Goal: Transaction & Acquisition: Purchase product/service

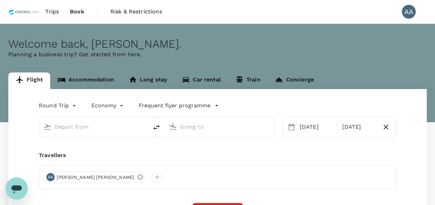
click at [89, 73] on link "Accommodation" at bounding box center [85, 81] width 71 height 17
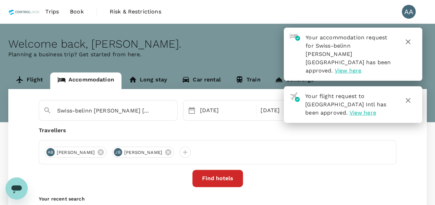
click at [73, 12] on span "Book" at bounding box center [77, 12] width 14 height 8
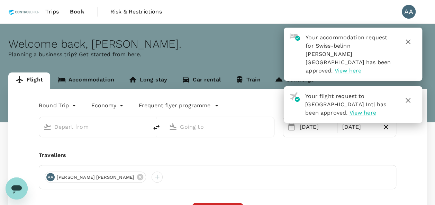
type input "[GEOGRAPHIC_DATA], [GEOGRAPHIC_DATA] (any)"
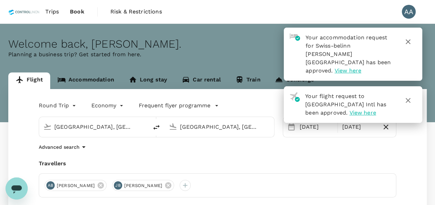
click at [44, 13] on link "Trips" at bounding box center [52, 12] width 25 height 24
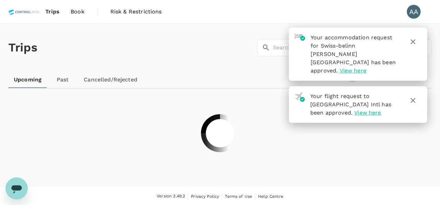
click at [414, 97] on icon "button" at bounding box center [413, 101] width 8 height 8
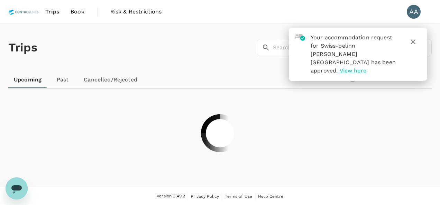
click at [416, 42] on icon "button" at bounding box center [413, 42] width 8 height 8
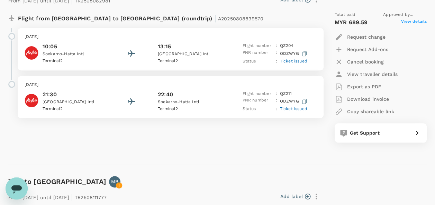
scroll to position [311, 0]
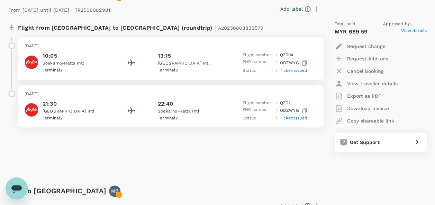
click at [404, 30] on span "View details" at bounding box center [414, 32] width 26 height 8
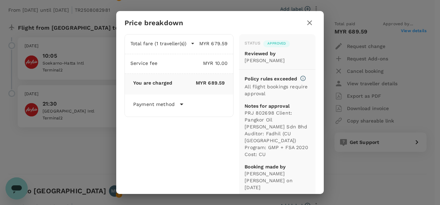
click at [355, 175] on div "Price breakdown Total fare (1 traveller(s)) MYR 679.59 Air fare MYR 518.38 Bagg…" at bounding box center [220, 102] width 440 height 205
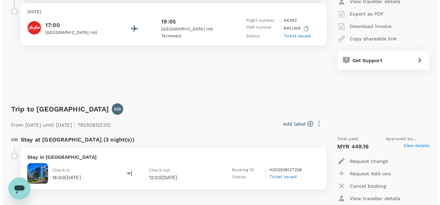
scroll to position [623, 0]
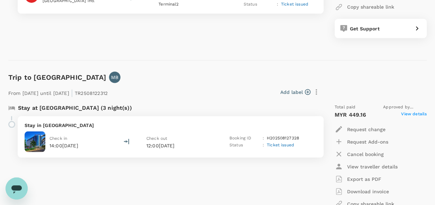
click at [413, 116] on span "View details" at bounding box center [414, 115] width 26 height 8
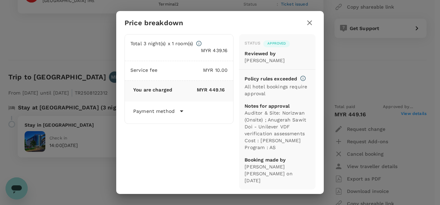
scroll to position [2, 0]
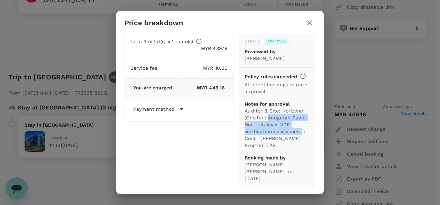
drag, startPoint x: 264, startPoint y: 125, endPoint x: 299, endPoint y: 141, distance: 38.5
click at [299, 141] on p "Auditor & Site: Norizwan (Onsite) ; Anugerah Sawit Doi - Unilever VDF verificat…" at bounding box center [277, 129] width 65 height 42
drag, startPoint x: 299, startPoint y: 141, endPoint x: 283, endPoint y: 147, distance: 17.4
click at [283, 147] on p "Auditor & Site: Norizwan (Onsite) ; Anugerah Sawit Doi - Unilever VDF verificat…" at bounding box center [277, 129] width 65 height 42
drag, startPoint x: 283, startPoint y: 147, endPoint x: 279, endPoint y: 150, distance: 4.7
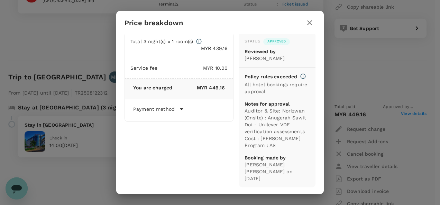
click at [279, 149] on p "Auditor & Site: Norizwan (Onsite) ; Anugerah Sawit Doi - Unilever VDF verificat…" at bounding box center [277, 129] width 65 height 42
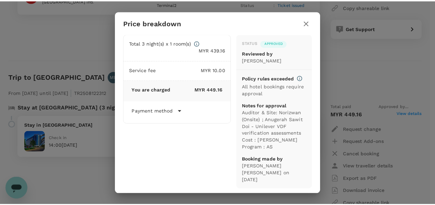
scroll to position [0, 0]
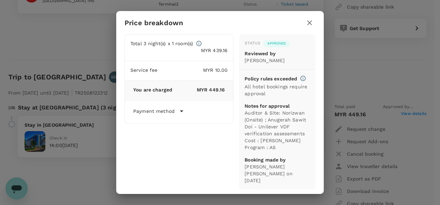
click at [278, 43] on span "Approved" at bounding box center [276, 43] width 27 height 5
click at [254, 40] on div "Status" at bounding box center [253, 43] width 16 height 7
click at [311, 21] on icon "button" at bounding box center [309, 23] width 8 height 8
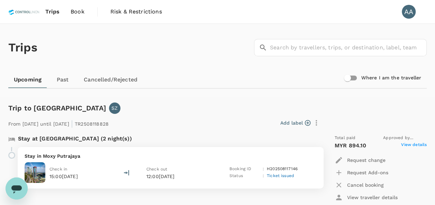
click at [77, 17] on link "Book" at bounding box center [77, 12] width 25 height 24
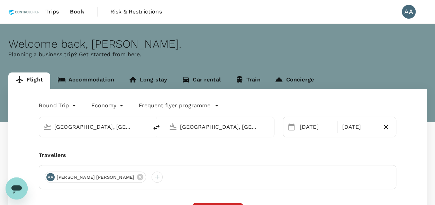
type input "[GEOGRAPHIC_DATA], [GEOGRAPHIC_DATA] (any)"
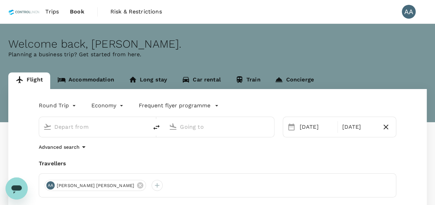
type input "[GEOGRAPHIC_DATA], [GEOGRAPHIC_DATA] (any)"
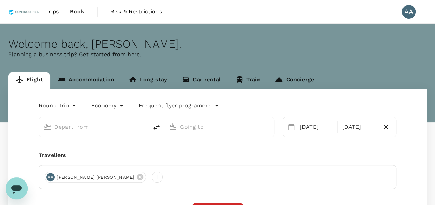
type input "[GEOGRAPHIC_DATA], [GEOGRAPHIC_DATA] (any)"
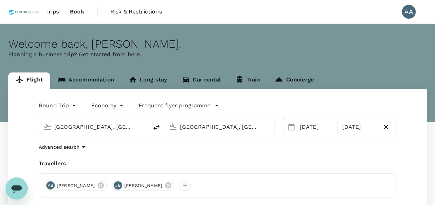
click at [248, 127] on input "[GEOGRAPHIC_DATA], [GEOGRAPHIC_DATA] (any)" at bounding box center [219, 127] width 79 height 11
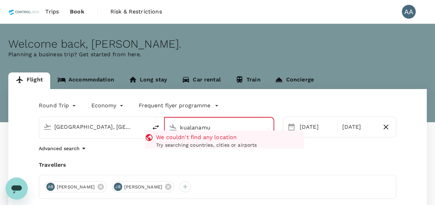
drag, startPoint x: 248, startPoint y: 127, endPoint x: 114, endPoint y: 111, distance: 134.8
click at [114, 111] on div "[GEOGRAPHIC_DATA], [GEOGRAPHIC_DATA] (any) [GEOGRAPHIC_DATA] We couldn't find a…" at bounding box center [152, 124] width 244 height 30
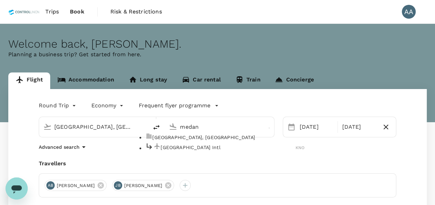
click at [191, 141] on p "[GEOGRAPHIC_DATA], [GEOGRAPHIC_DATA]" at bounding box center [228, 137] width 152 height 7
type input "[GEOGRAPHIC_DATA], [GEOGRAPHIC_DATA] (any)"
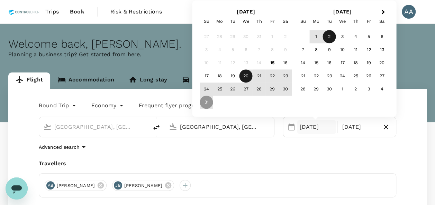
click at [246, 77] on div "20" at bounding box center [245, 76] width 13 height 13
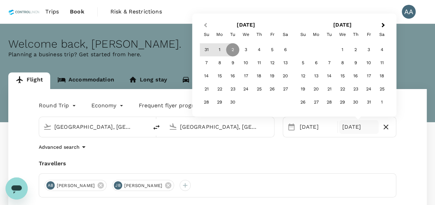
click at [207, 28] on button "Previous Month" at bounding box center [204, 25] width 11 height 11
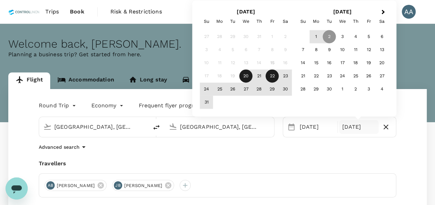
click at [271, 78] on div "22" at bounding box center [272, 76] width 13 height 13
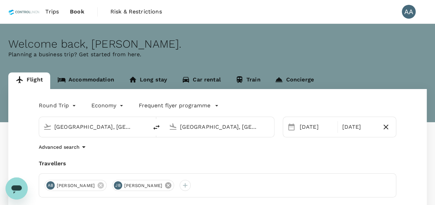
click at [171, 183] on icon at bounding box center [168, 186] width 6 height 6
click at [104, 184] on icon at bounding box center [101, 186] width 6 height 6
click at [50, 183] on div at bounding box center [50, 185] width 11 height 11
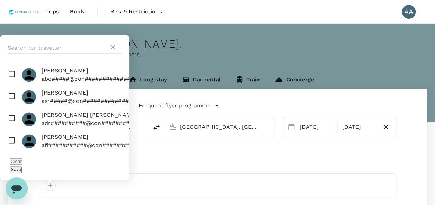
click at [54, 54] on input "text" at bounding box center [58, 48] width 101 height 11
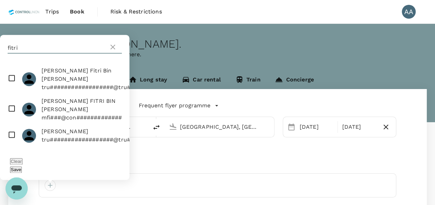
type input "fitri"
click at [11, 114] on input "checkbox" at bounding box center [64, 109] width 129 height 30
checkbox input "true"
click at [22, 171] on button "Save" at bounding box center [16, 170] width 12 height 7
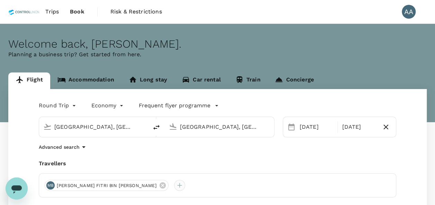
click at [174, 186] on div at bounding box center [179, 185] width 11 height 11
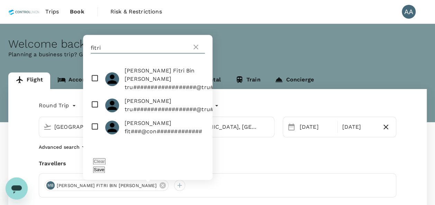
drag, startPoint x: 104, startPoint y: 55, endPoint x: 28, endPoint y: 44, distance: 77.2
click at [28, 44] on div "Welcome back , [PERSON_NAME] . Planning a business trip? Get started from here.…" at bounding box center [217, 157] width 435 height 267
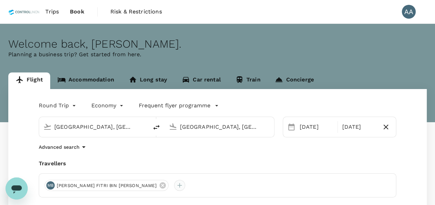
click at [174, 184] on div at bounding box center [179, 185] width 11 height 11
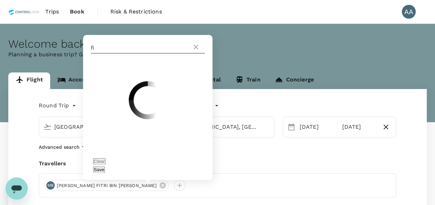
type input "f"
type input "i"
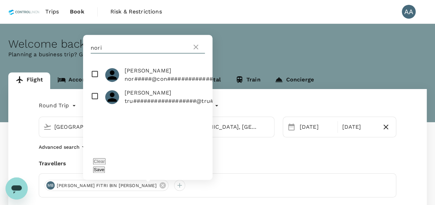
type input "nori"
click at [96, 85] on input "checkbox" at bounding box center [147, 75] width 129 height 22
checkbox input "true"
click at [105, 168] on button "Save" at bounding box center [99, 170] width 12 height 7
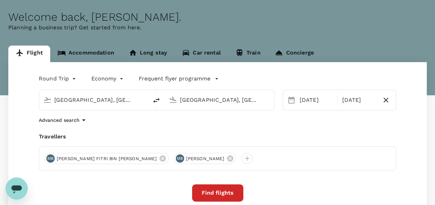
scroll to position [69, 0]
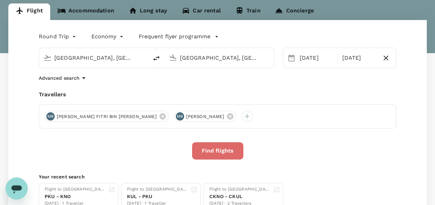
click at [224, 150] on button "Find flights" at bounding box center [217, 151] width 51 height 17
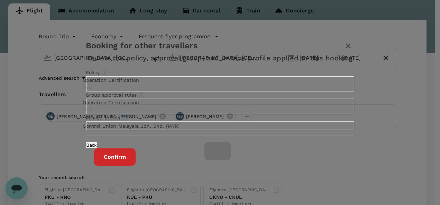
click at [136, 166] on button "Confirm" at bounding box center [115, 157] width 42 height 17
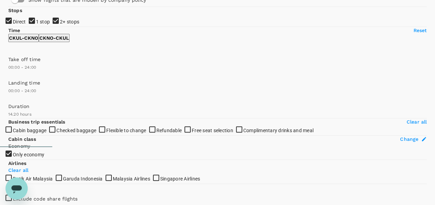
scroll to position [35, 0]
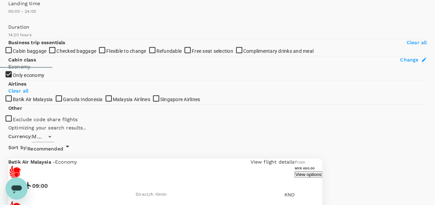
scroll to position [253, 0]
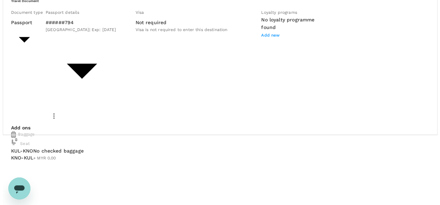
scroll to position [64, 0]
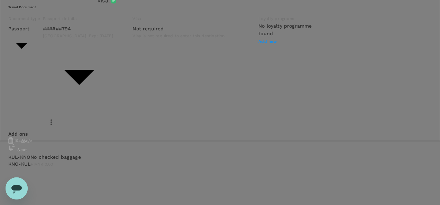
type input "9e254831-a140-43d4-90d9-f4bdc71b84d3"
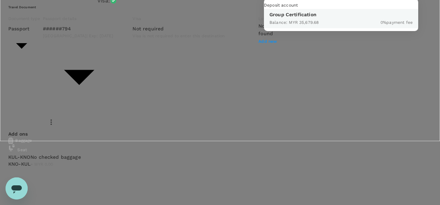
click at [386, 18] on div at bounding box center [220, 102] width 440 height 205
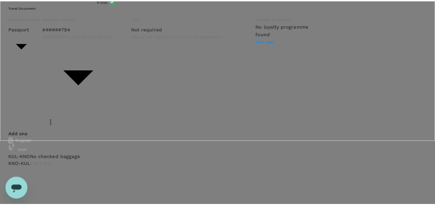
scroll to position [0, 0]
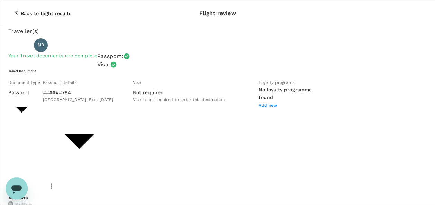
click at [12, 9] on icon "button" at bounding box center [16, 13] width 8 height 8
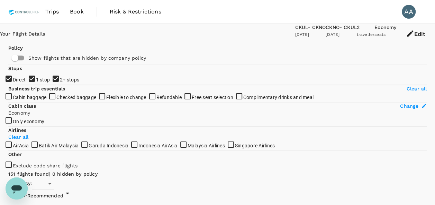
checkbox input "true"
type input "MYR"
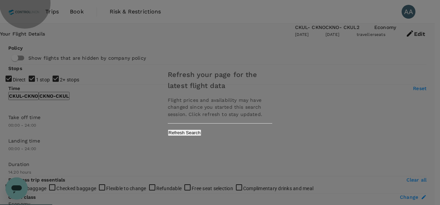
click at [201, 134] on button "Refresh Search" at bounding box center [185, 133] width 34 height 7
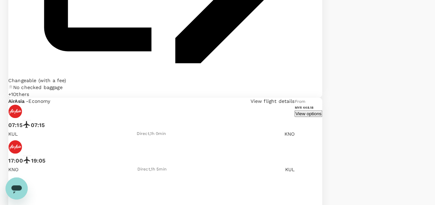
scroll to position [934, 0]
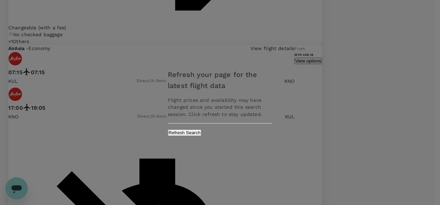
click at [246, 129] on div "Refresh your page for the latest flight data Flight prices and availability may…" at bounding box center [219, 102] width 121 height 81
click at [201, 133] on button "Refresh Search" at bounding box center [185, 133] width 34 height 7
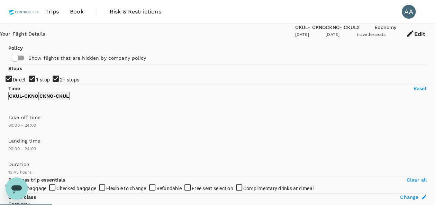
type input "860"
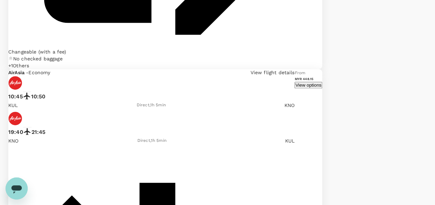
scroll to position [1526, 0]
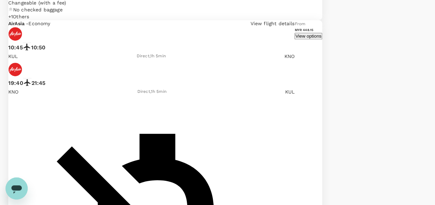
scroll to position [1641, 0]
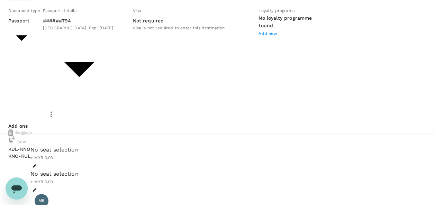
scroll to position [104, 0]
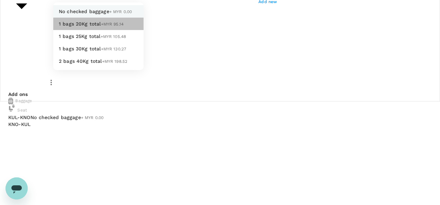
click at [107, 30] on li "1 bags 20Kg total +MYR 95.14" at bounding box center [98, 24] width 90 height 12
type input "1 - 95.14"
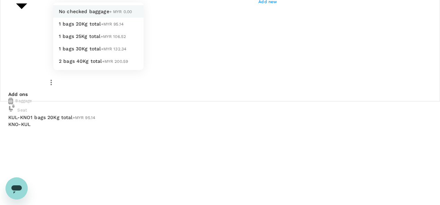
click at [101, 27] on span "+MYR 95.14" at bounding box center [112, 24] width 23 height 5
type input "1 - 95.14"
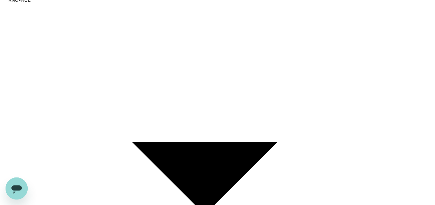
scroll to position [277, 0]
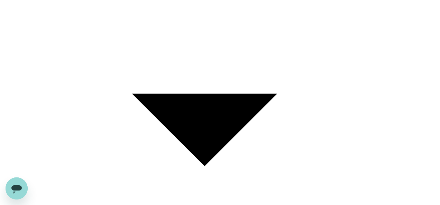
type input "1 - 95.14"
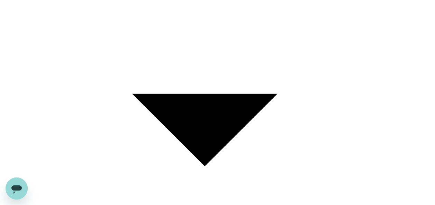
scroll to position [346, 0]
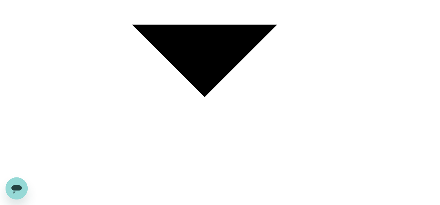
type input "1 - 95.14"
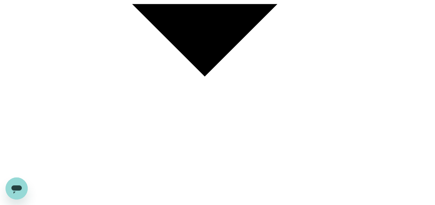
scroll to position [375, 0]
